Goal: Task Accomplishment & Management: Use online tool/utility

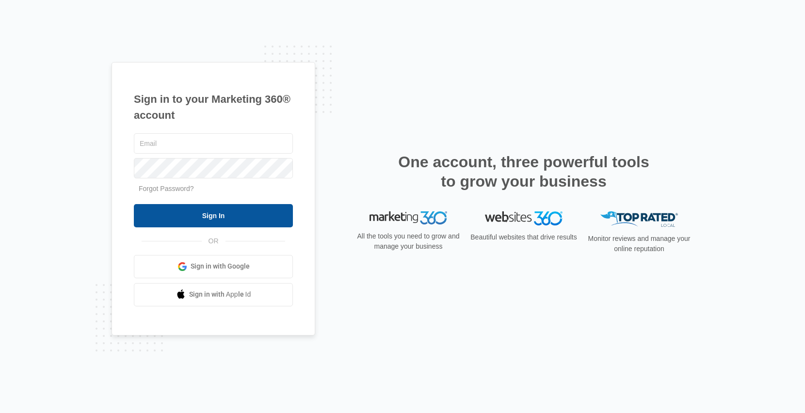
type input "[EMAIL_ADDRESS][DOMAIN_NAME]"
click at [241, 219] on input "Sign In" at bounding box center [213, 215] width 159 height 23
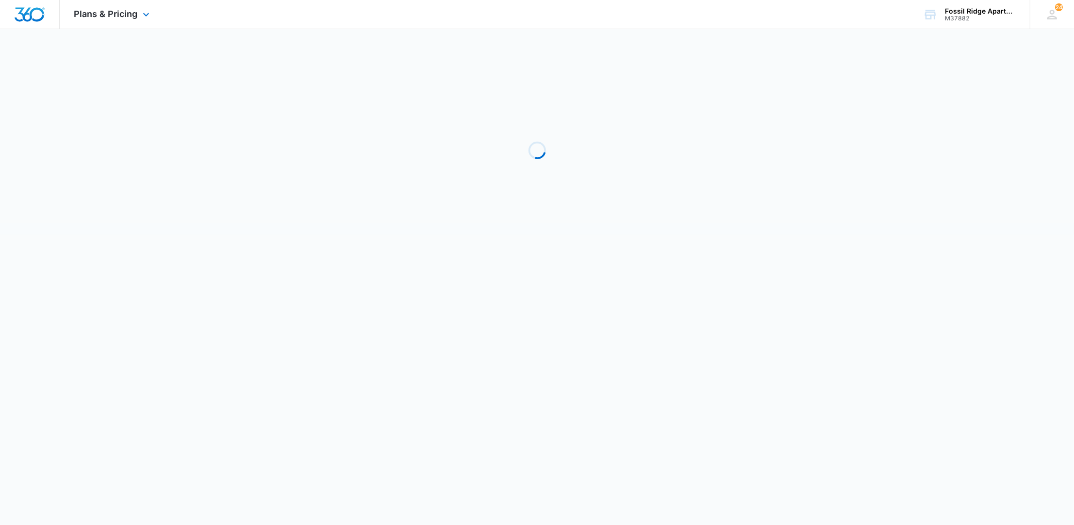
click at [17, 11] on img "Dashboard" at bounding box center [29, 14] width 31 height 15
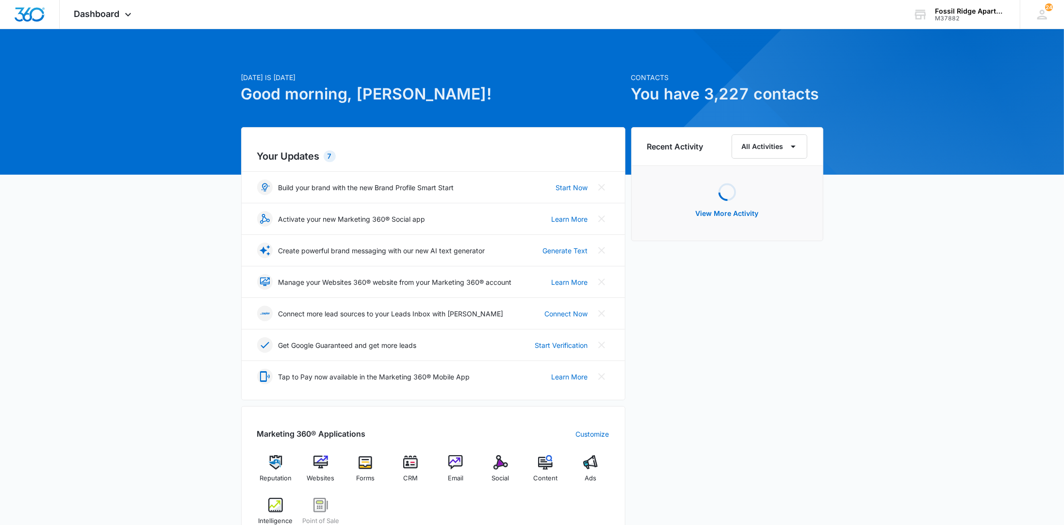
drag, startPoint x: 962, startPoint y: 431, endPoint x: 959, endPoint y: 437, distance: 6.3
click at [963, 431] on div "Today is Monday, August 11th Good morning, Jessica! Contacts You have 3,227 con…" at bounding box center [532, 451] width 1064 height 821
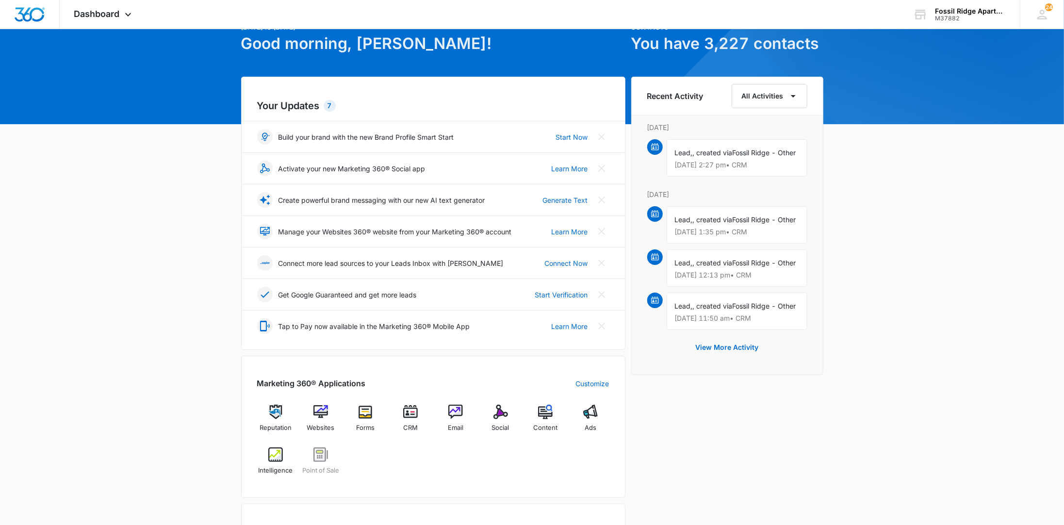
scroll to position [51, 0]
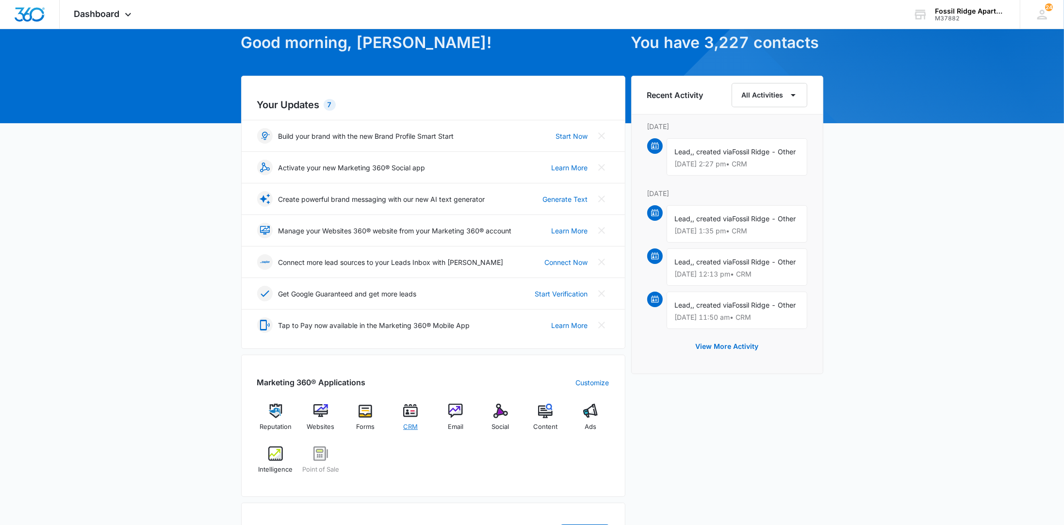
click at [402, 409] on div "CRM" at bounding box center [410, 421] width 37 height 34
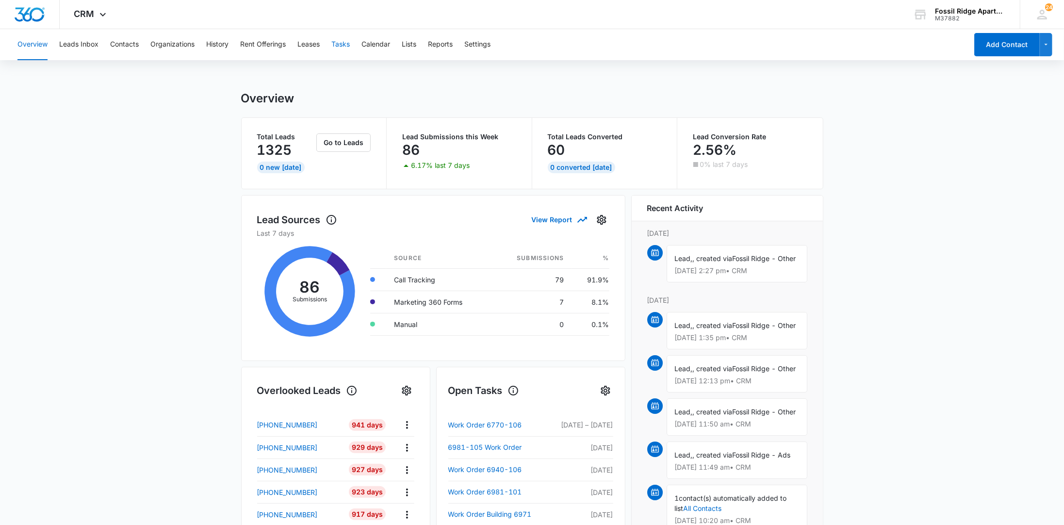
click at [344, 43] on button "Tasks" at bounding box center [340, 44] width 18 height 31
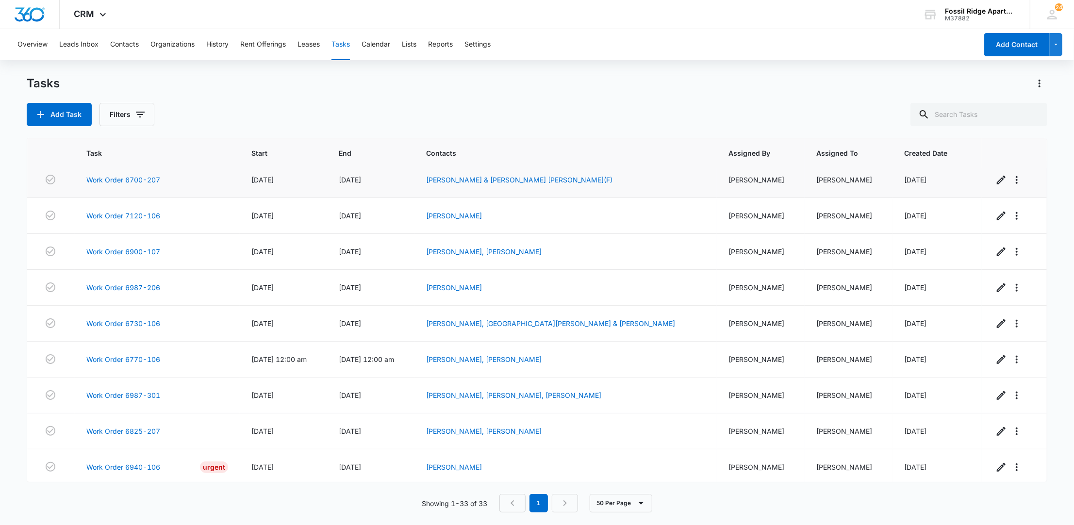
scroll to position [905, 0]
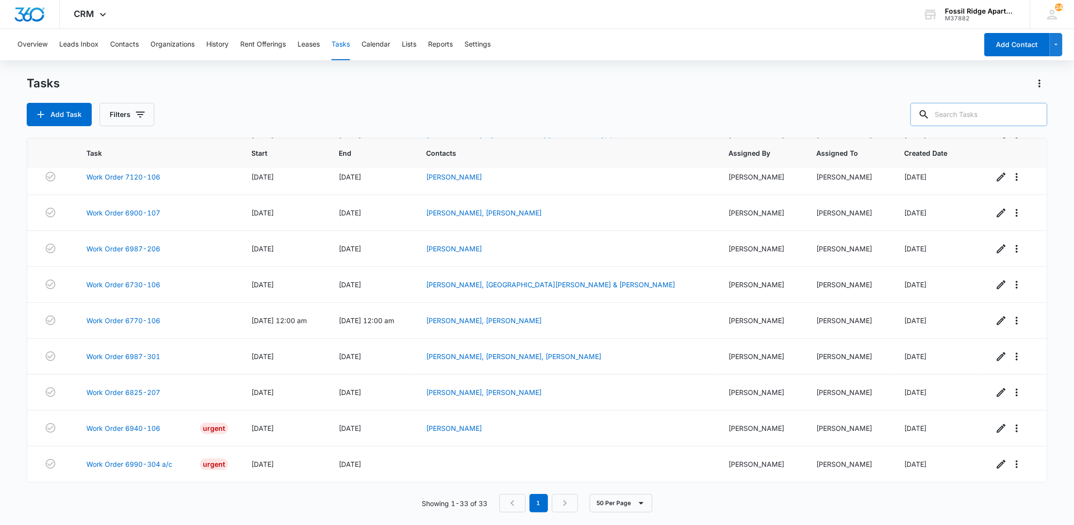
click at [1000, 117] on input "text" at bounding box center [978, 114] width 137 height 23
click at [932, 112] on input "6990-304" at bounding box center [971, 114] width 151 height 23
type input "990-304"
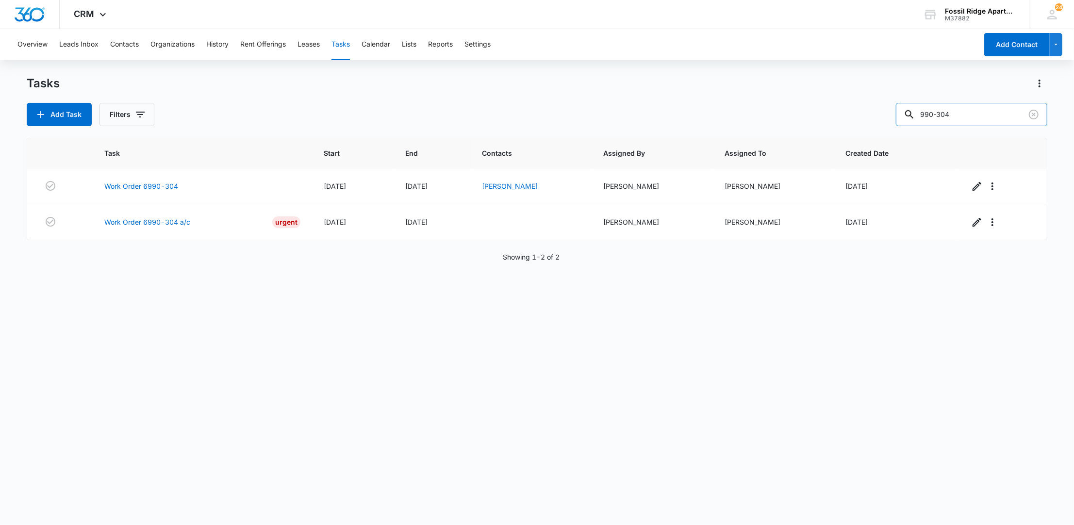
scroll to position [0, 0]
click at [158, 187] on link "Work Order 6990-304" at bounding box center [141, 186] width 74 height 10
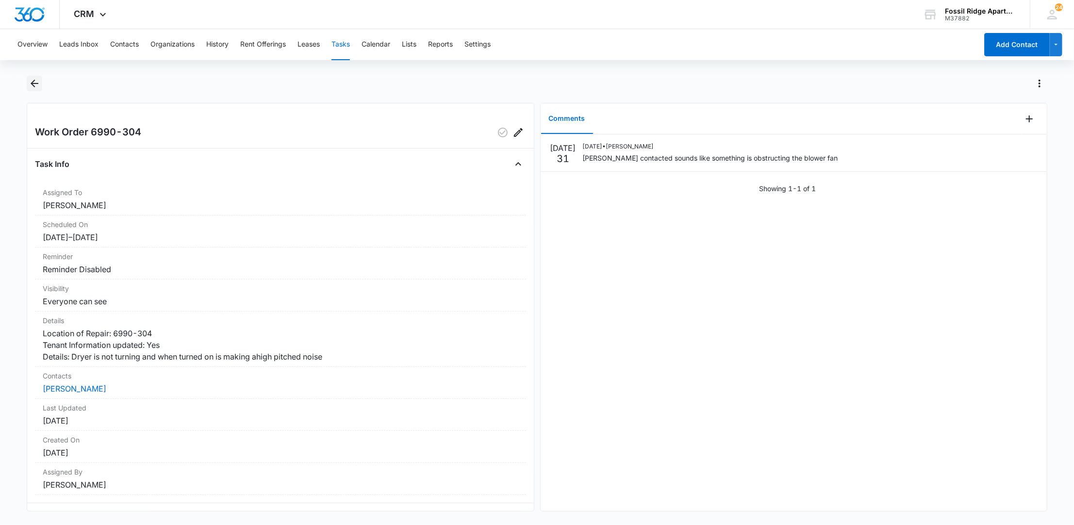
click at [28, 88] on button "Back" at bounding box center [35, 84] width 16 height 16
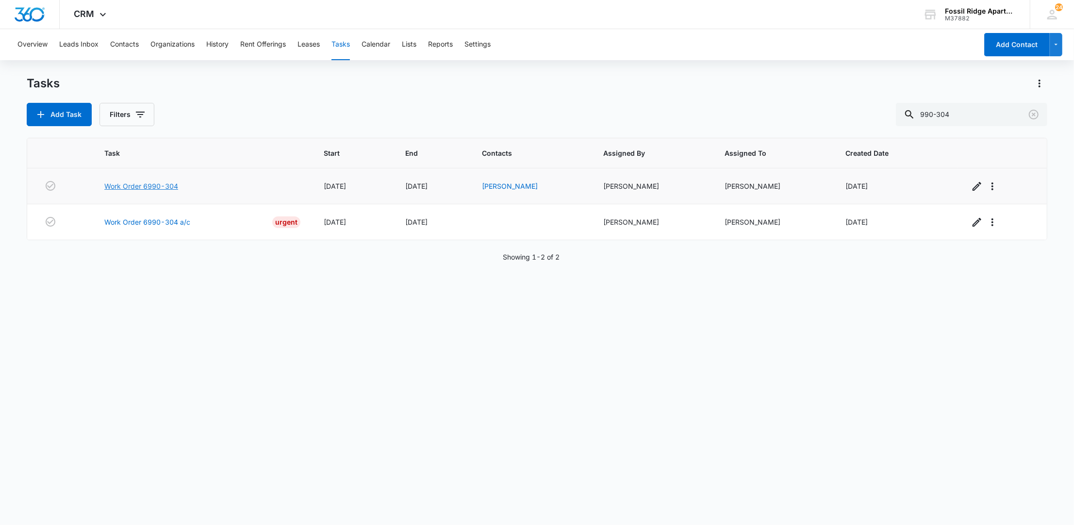
click at [142, 188] on link "Work Order 6990-304" at bounding box center [141, 186] width 74 height 10
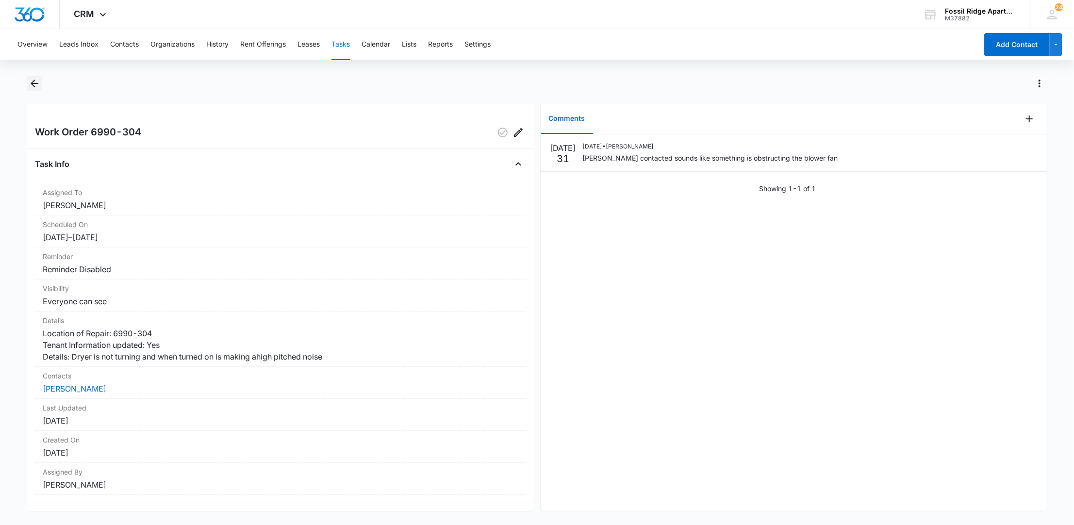
click at [33, 82] on icon "Back" at bounding box center [35, 84] width 12 height 12
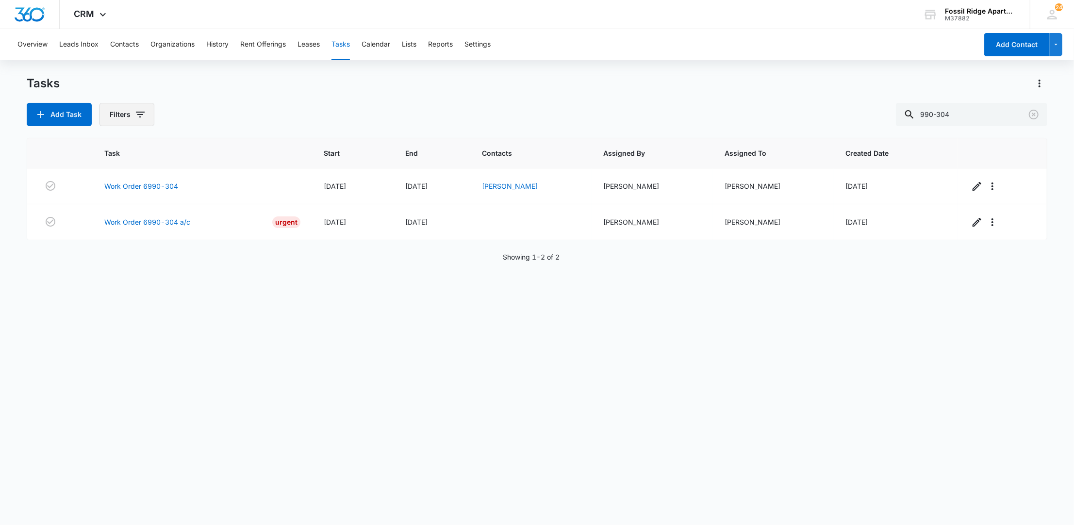
click at [131, 120] on button "Filters" at bounding box center [126, 114] width 55 height 23
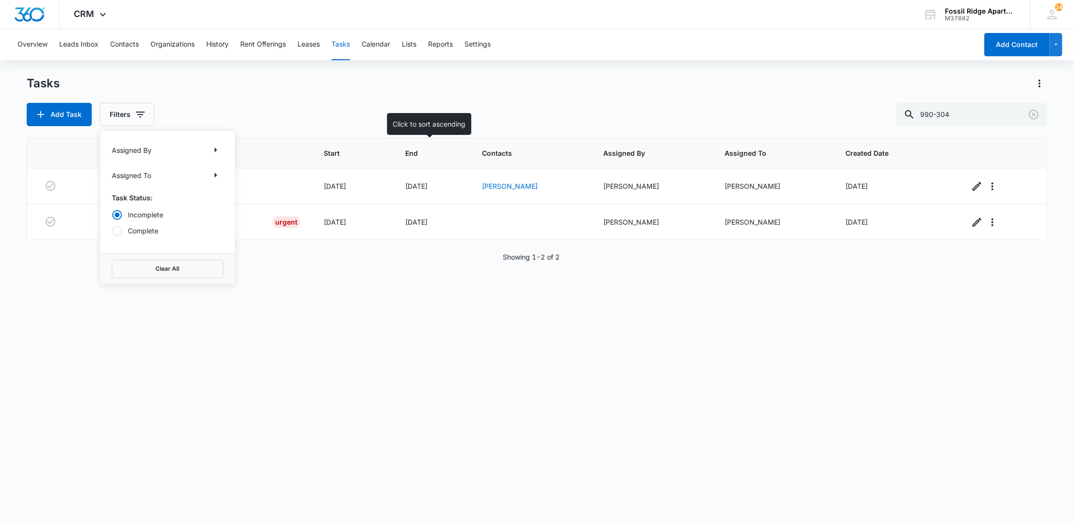
click at [441, 141] on th "End" at bounding box center [432, 153] width 77 height 30
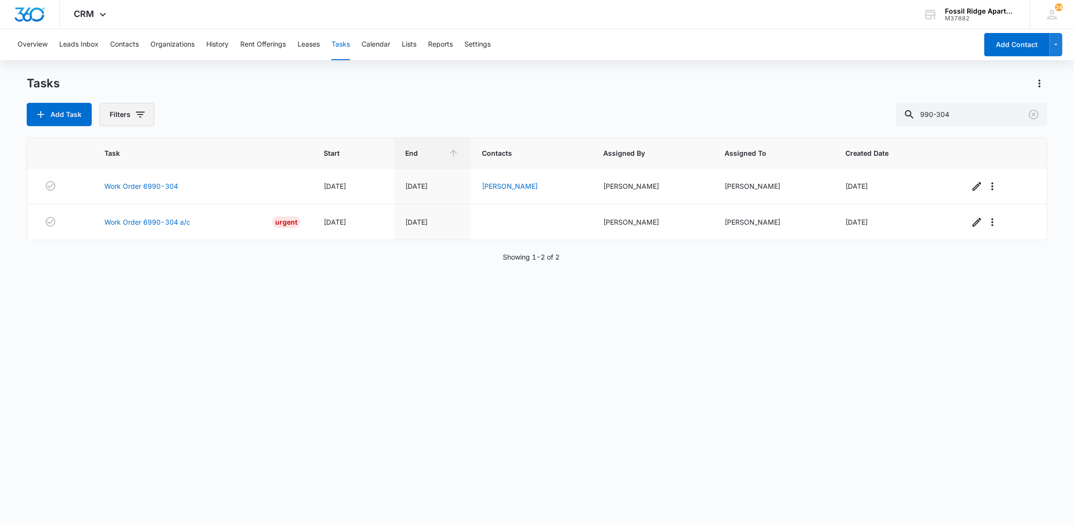
click at [140, 123] on button "Filters" at bounding box center [126, 114] width 55 height 23
drag, startPoint x: 463, startPoint y: 387, endPoint x: 431, endPoint y: 310, distance: 83.3
click at [456, 379] on div "Task Start End Contacts Assigned By Assigned To Created Date Work Order 6990-30…" at bounding box center [537, 325] width 1020 height 375
click at [121, 185] on link "Work Order 6990-304" at bounding box center [141, 186] width 74 height 10
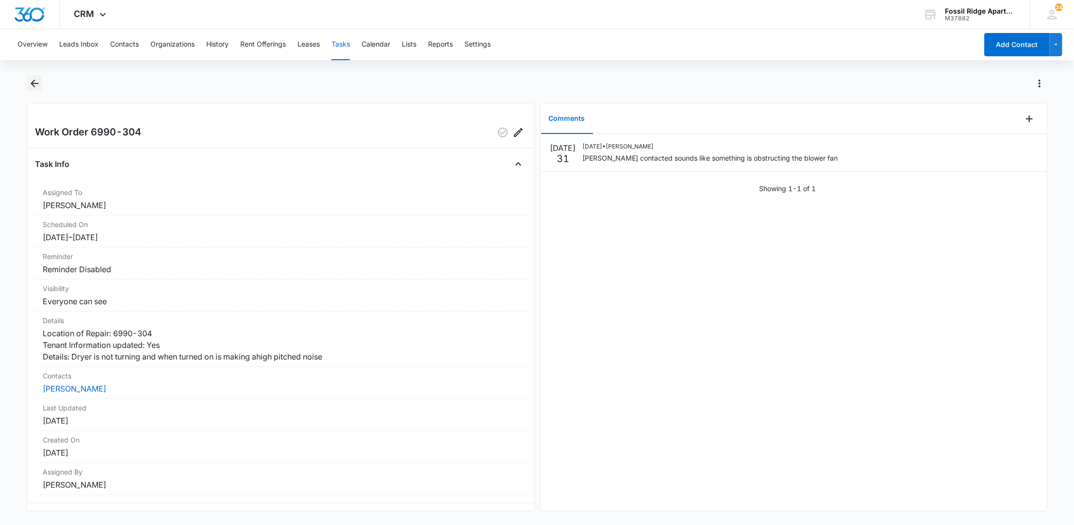
click at [32, 86] on icon "Back" at bounding box center [35, 84] width 12 height 12
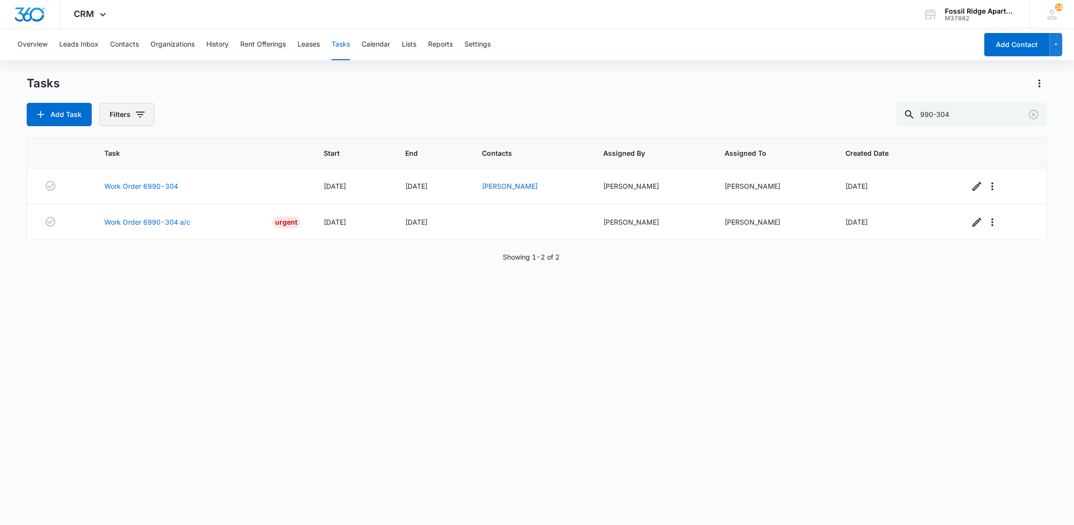
click at [125, 118] on button "Filters" at bounding box center [126, 114] width 55 height 23
click at [117, 234] on div at bounding box center [117, 231] width 10 height 10
click at [112, 231] on input "Complete" at bounding box center [112, 230] width 0 height 0
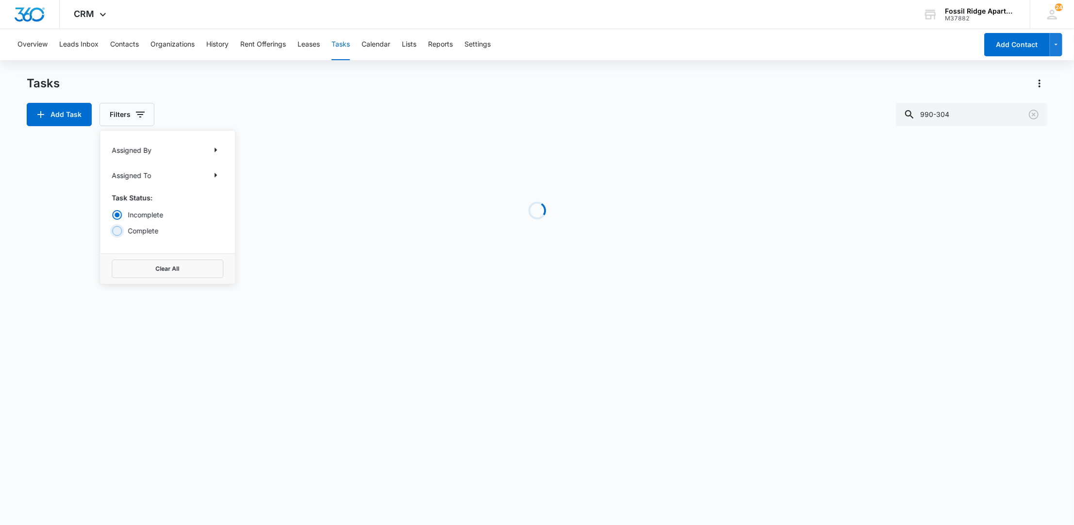
radio input "false"
radio input "true"
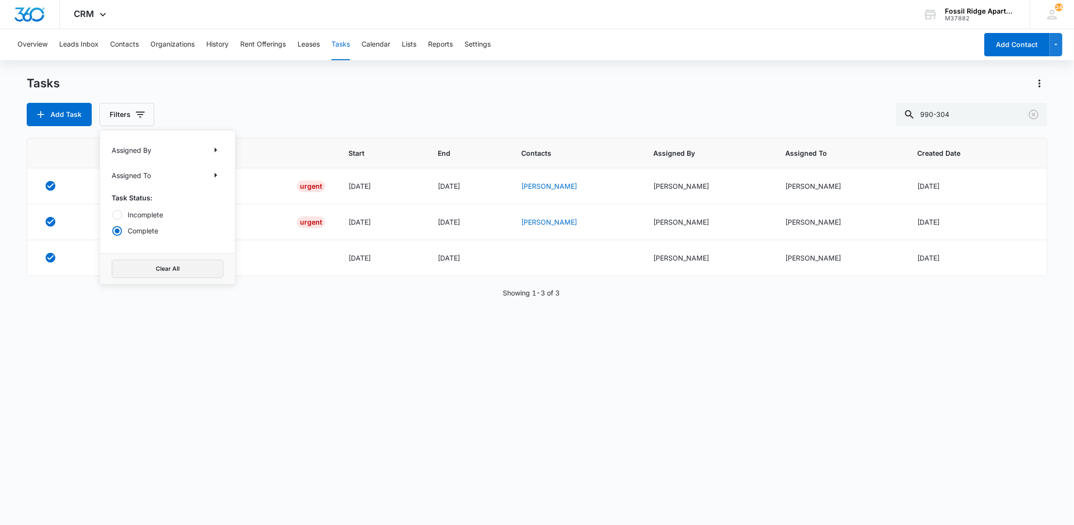
click button "Clear All"
click div "Task Start End Contacts Assigned By Assigned To Created Date Work Order AC 6990…"
click link "Work Order AC 6990-304"
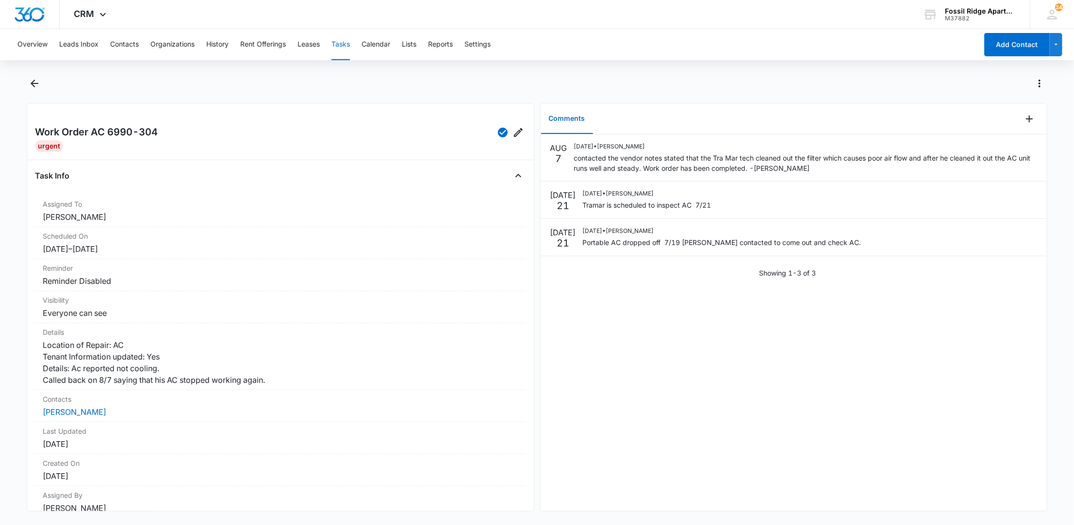
click at [737, 375] on div "AUG 7 08/07/2025 • Colton Loe contacted the vendor notes stated that the Tra Ma…" at bounding box center [793, 322] width 506 height 376
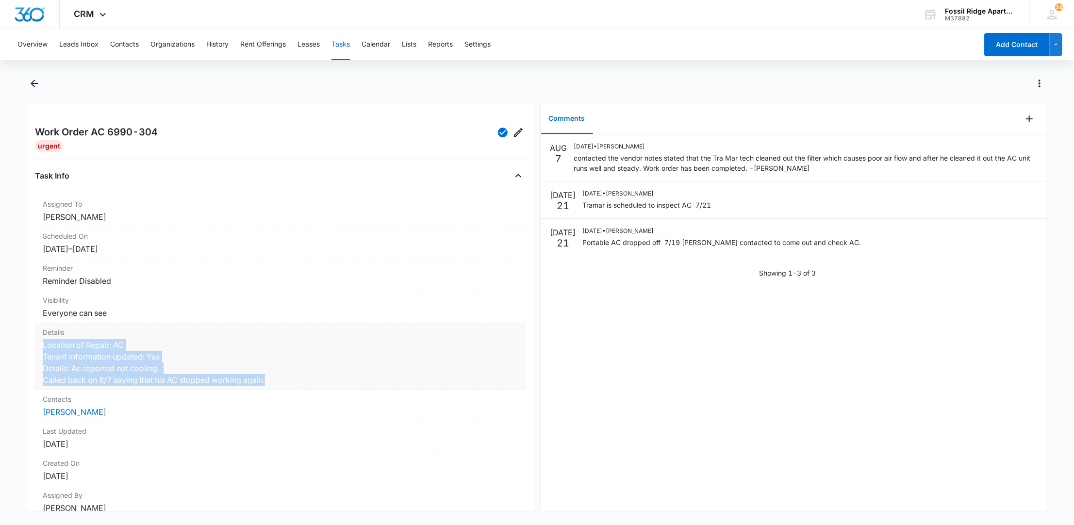
drag, startPoint x: 270, startPoint y: 381, endPoint x: 35, endPoint y: 344, distance: 237.8
click at [35, 344] on div "Details Location of Repair: AC Tenant Information updated: Yes Details: Ac repo…" at bounding box center [280, 356] width 491 height 67
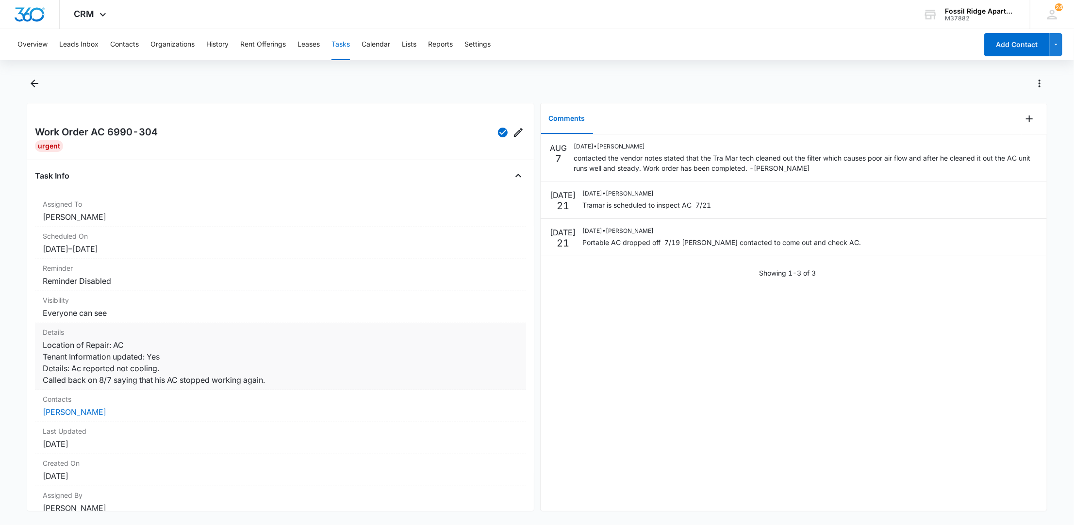
click at [299, 386] on dd "Location of Repair: AC Tenant Information updated: Yes Details: Ac reported not…" at bounding box center [280, 362] width 475 height 47
click at [36, 84] on icon "Back" at bounding box center [35, 84] width 12 height 12
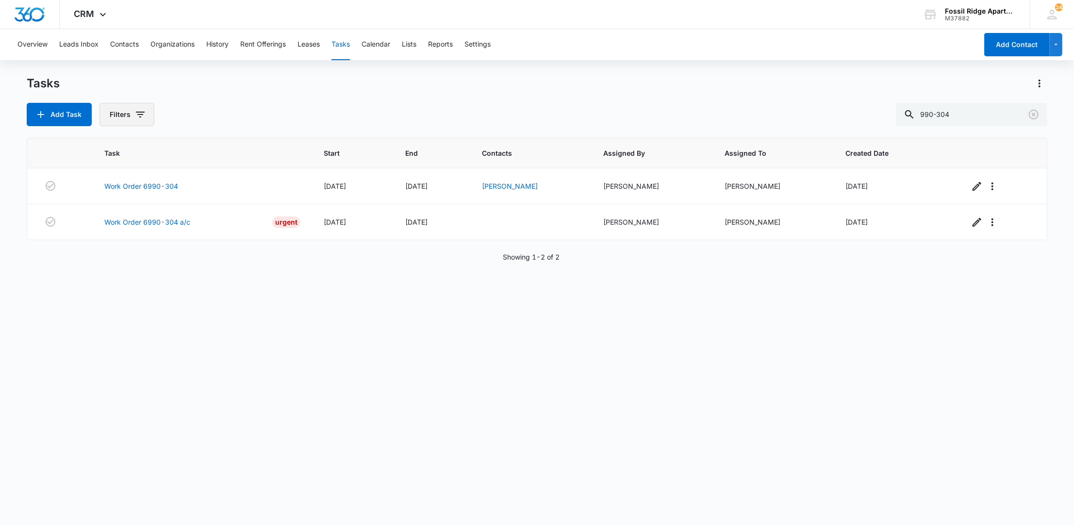
click at [131, 119] on button "Filters" at bounding box center [126, 114] width 55 height 23
click at [297, 90] on div "Tasks" at bounding box center [537, 84] width 1020 height 16
click at [967, 115] on input "990-304" at bounding box center [971, 114] width 151 height 23
drag, startPoint x: 967, startPoint y: 115, endPoint x: 679, endPoint y: 125, distance: 288.3
click at [679, 123] on div "Add Task Filters 990-304" at bounding box center [537, 114] width 1020 height 23
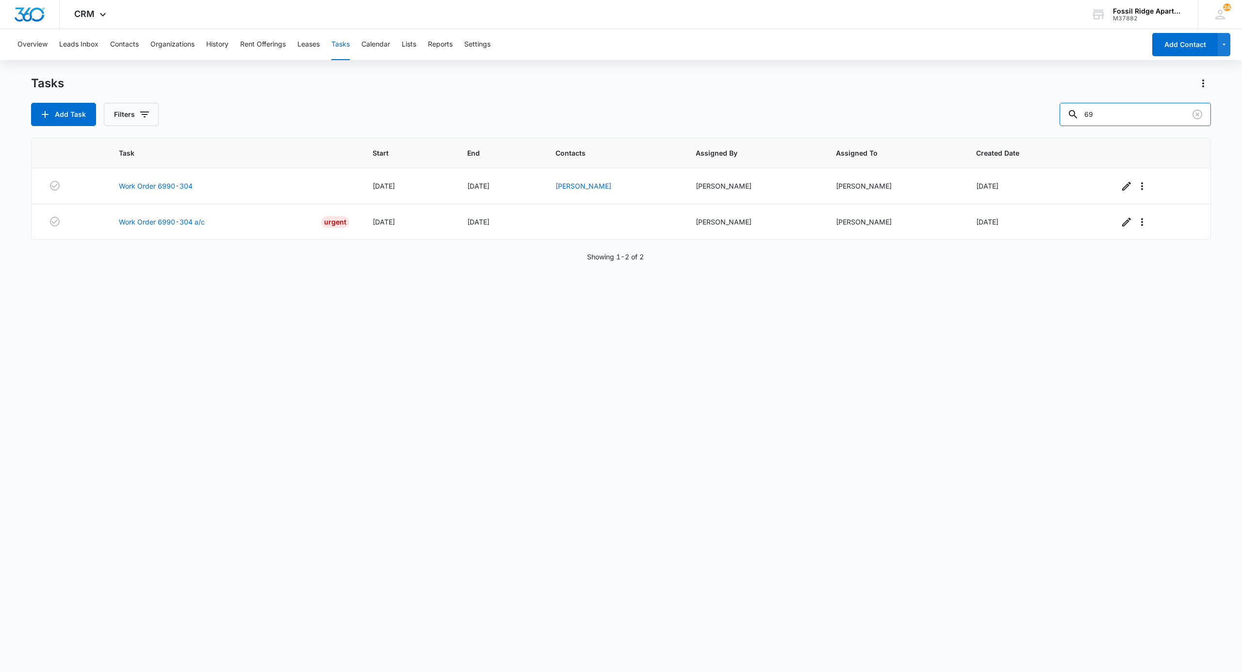
type input "6"
type input "981-305"
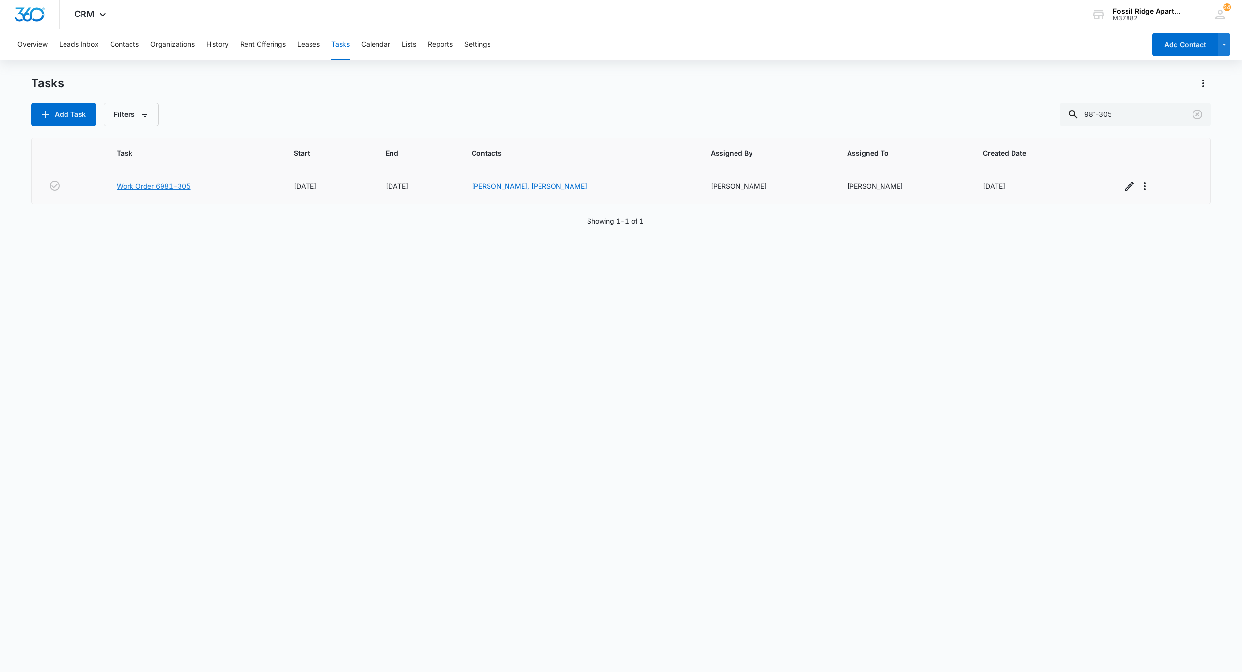
click at [158, 187] on link "Work Order 6981-305" at bounding box center [154, 186] width 74 height 10
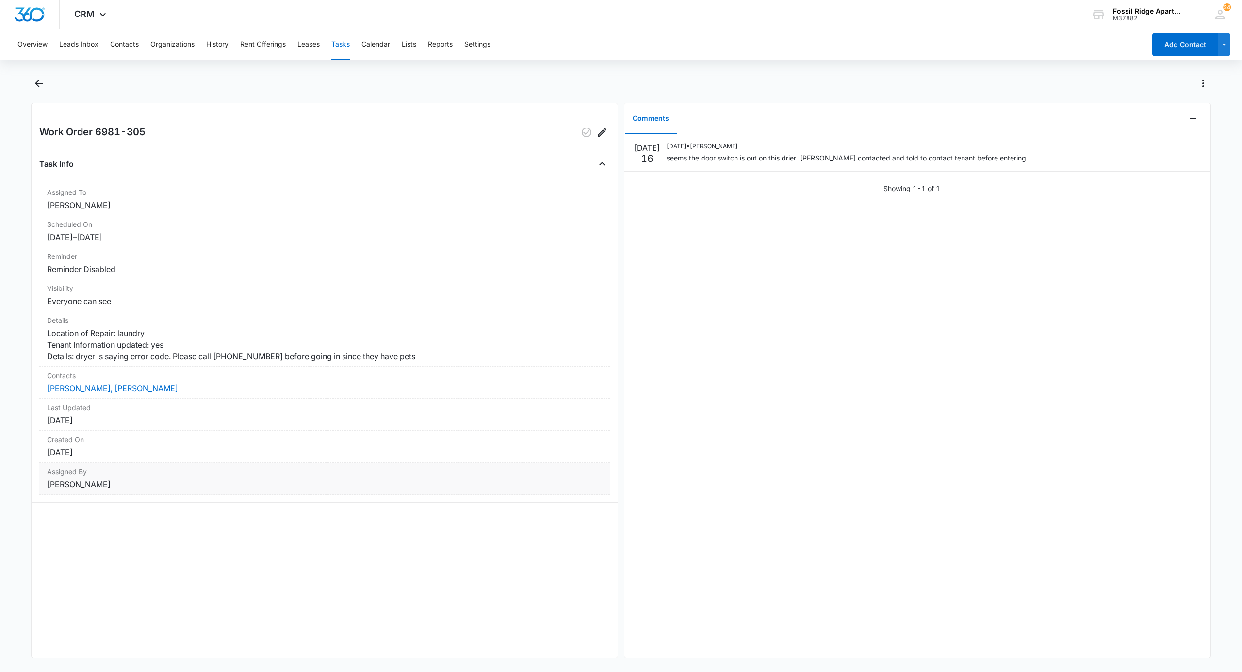
drag, startPoint x: 476, startPoint y: 625, endPoint x: 496, endPoint y: 507, distance: 120.0
click at [482, 583] on div "Work Order 6981-305 Task Info Assigned To [PERSON_NAME] Scheduled On [DATE] – […" at bounding box center [324, 381] width 587 height 556
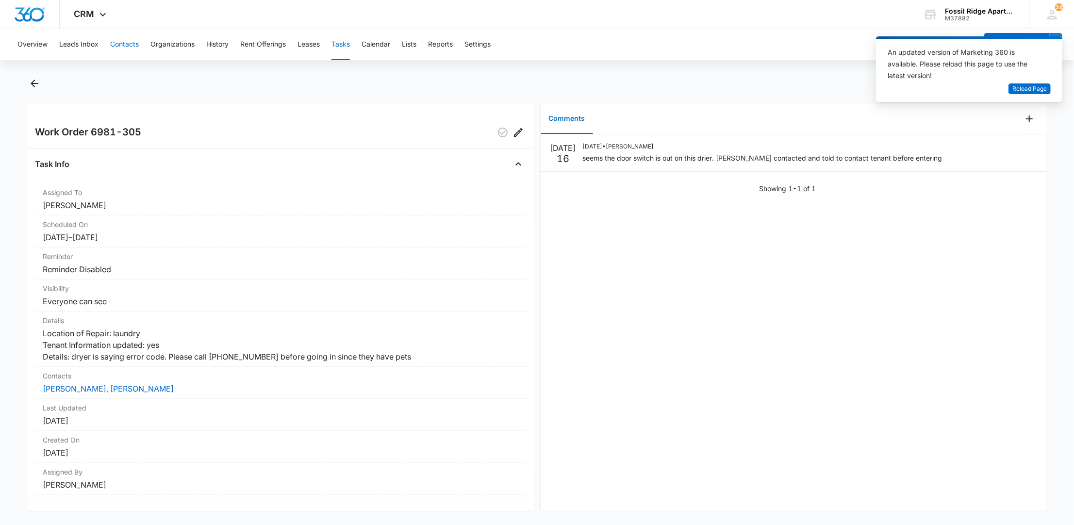
click at [119, 41] on button "Contacts" at bounding box center [124, 44] width 29 height 31
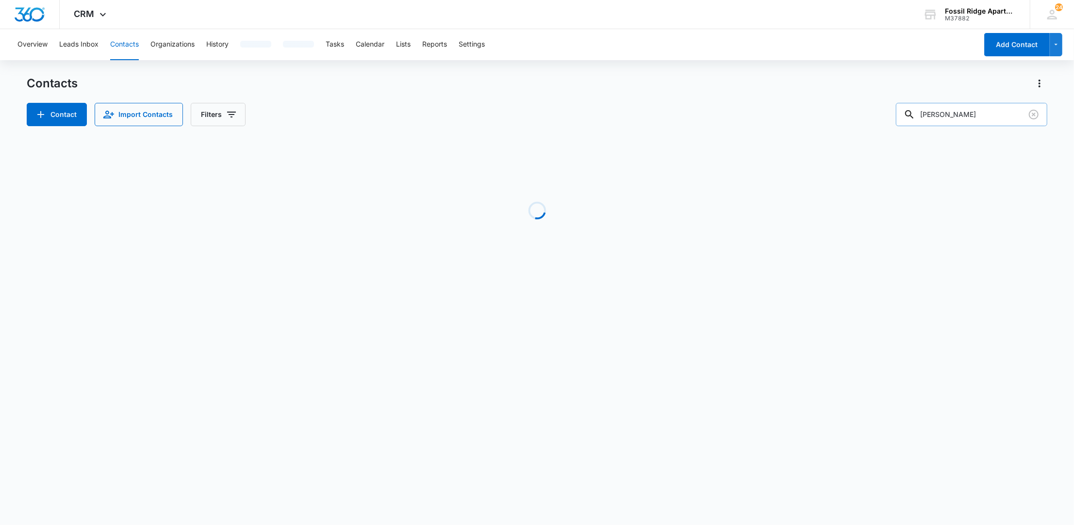
click at [973, 121] on input "[PERSON_NAME]" at bounding box center [971, 114] width 151 height 23
type input "K"
type input "901-108"
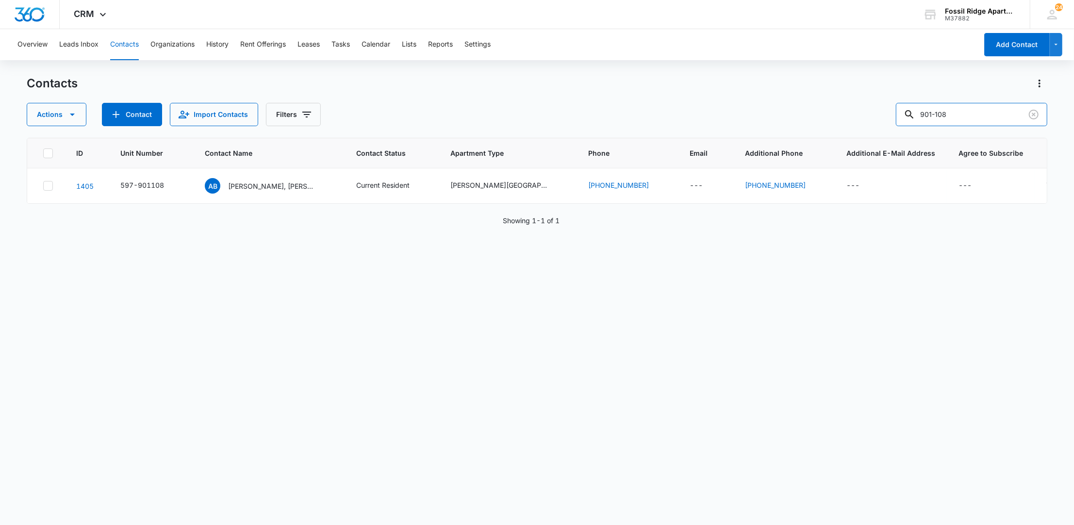
drag, startPoint x: 965, startPoint y: 117, endPoint x: 867, endPoint y: 148, distance: 102.7
click at [865, 144] on div "Contacts Actions Contact Import Contacts Filters [PHONE_NUMBER] Unit Number Con…" at bounding box center [537, 300] width 1020 height 448
type input "[PERSON_NAME]"
